Goal: Transaction & Acquisition: Purchase product/service

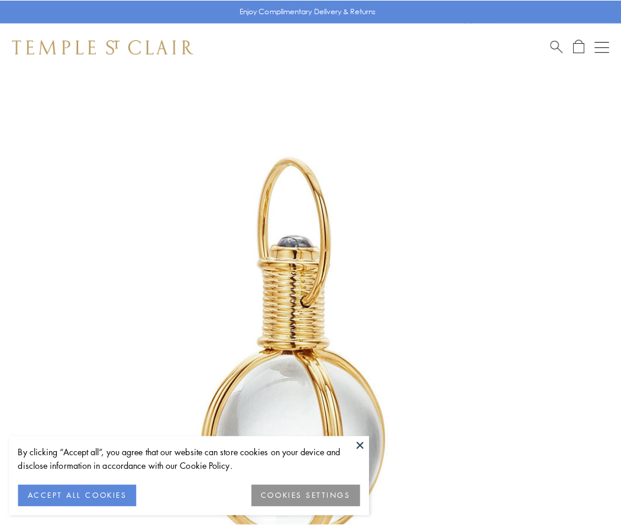
scroll to position [308, 0]
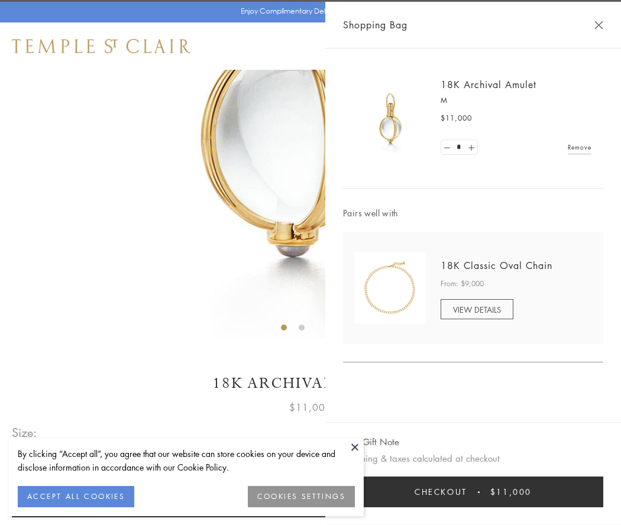
click at [473, 492] on button "Checkout $11,000" at bounding box center [473, 491] width 260 height 31
